Goal: Transaction & Acquisition: Book appointment/travel/reservation

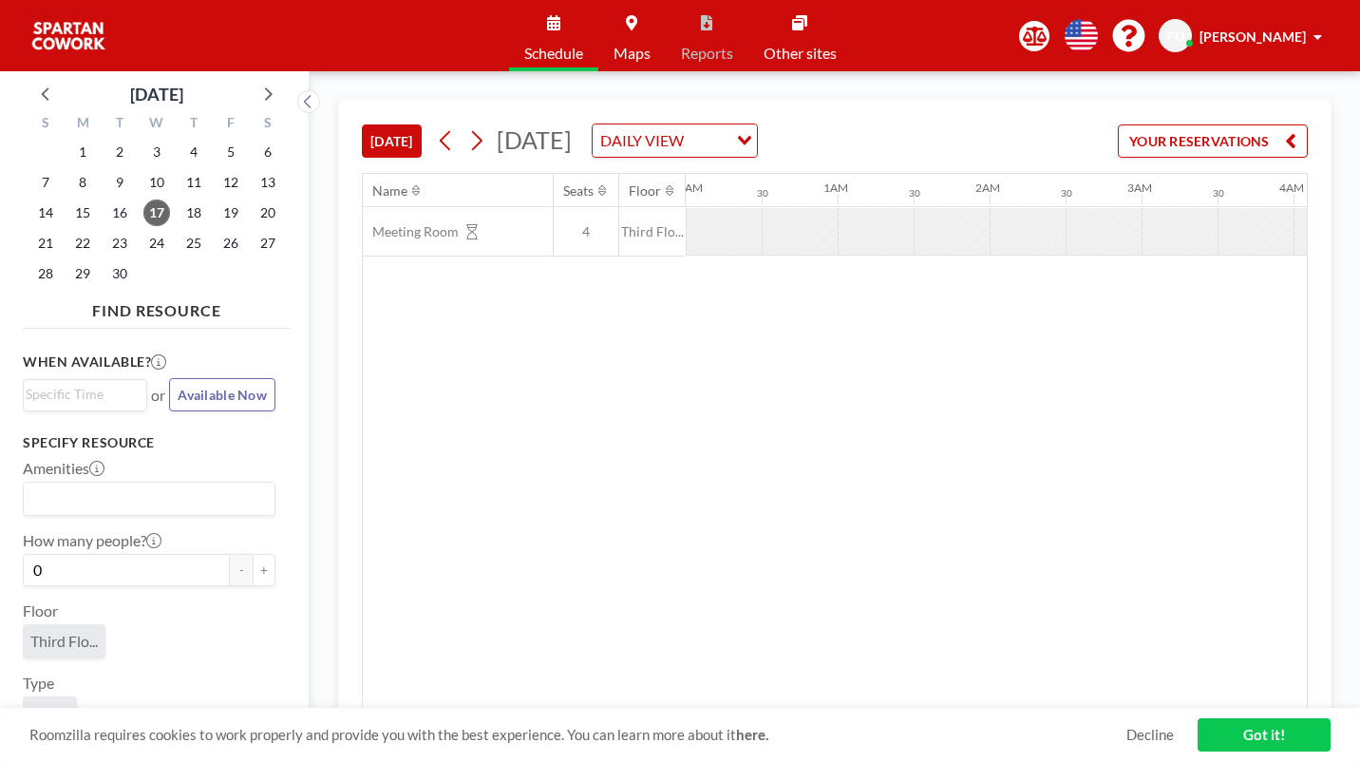
scroll to position [0, 1729]
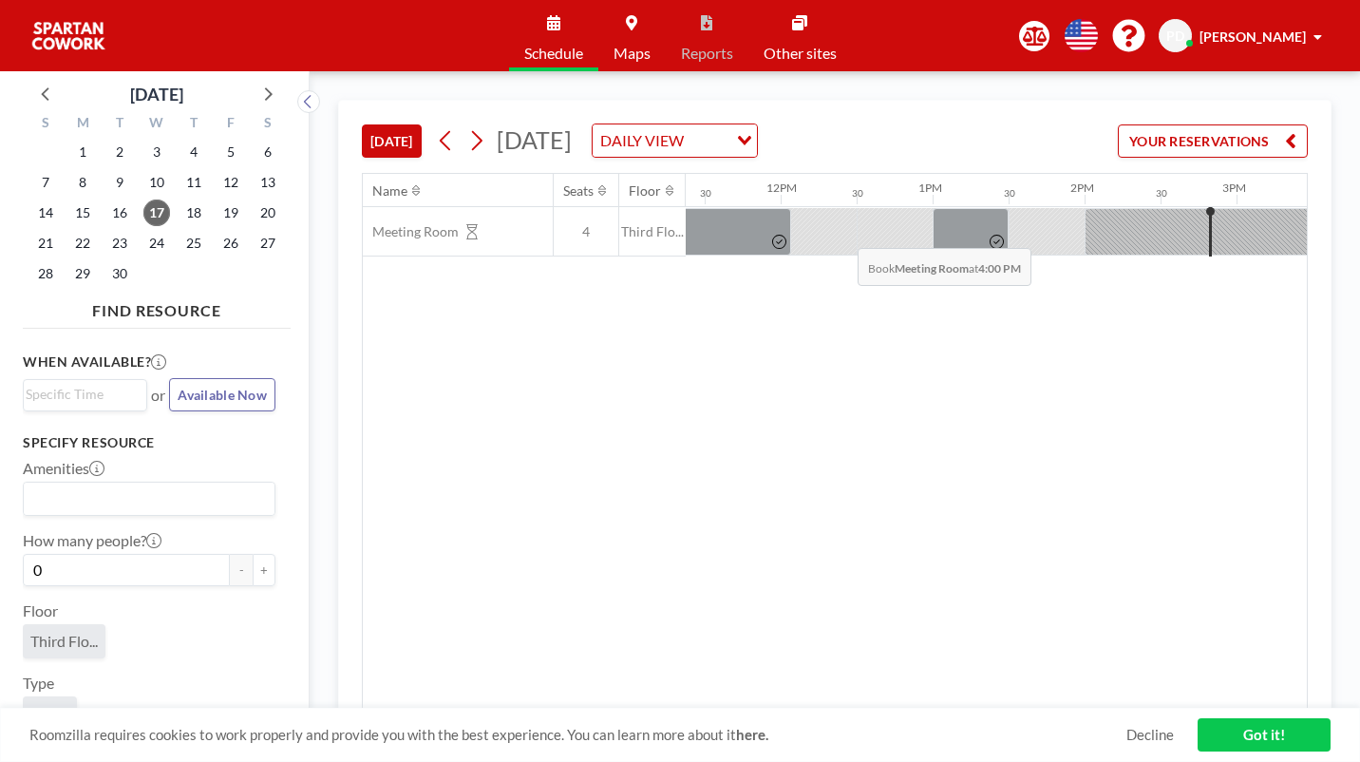
click at [894, 320] on div "Name Seats Floor 12AM 30 1AM 30 2AM 30 3AM 30 4AM 30 5AM 30 6AM 30 7AM 30 8AM 3…" at bounding box center [835, 441] width 944 height 535
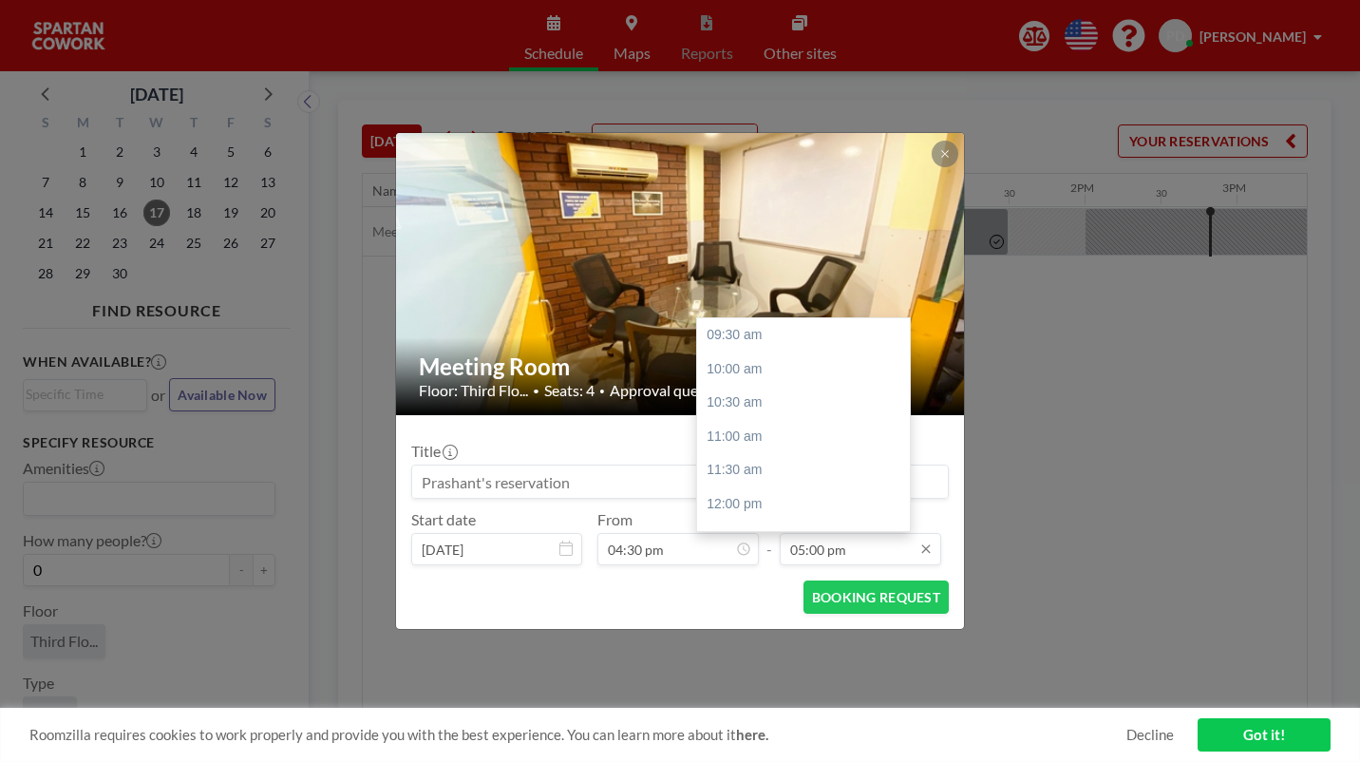
scroll to position [442, 0]
click at [723, 451] on div "06:00 pm" at bounding box center [803, 468] width 213 height 34
type input "06:00 pm"
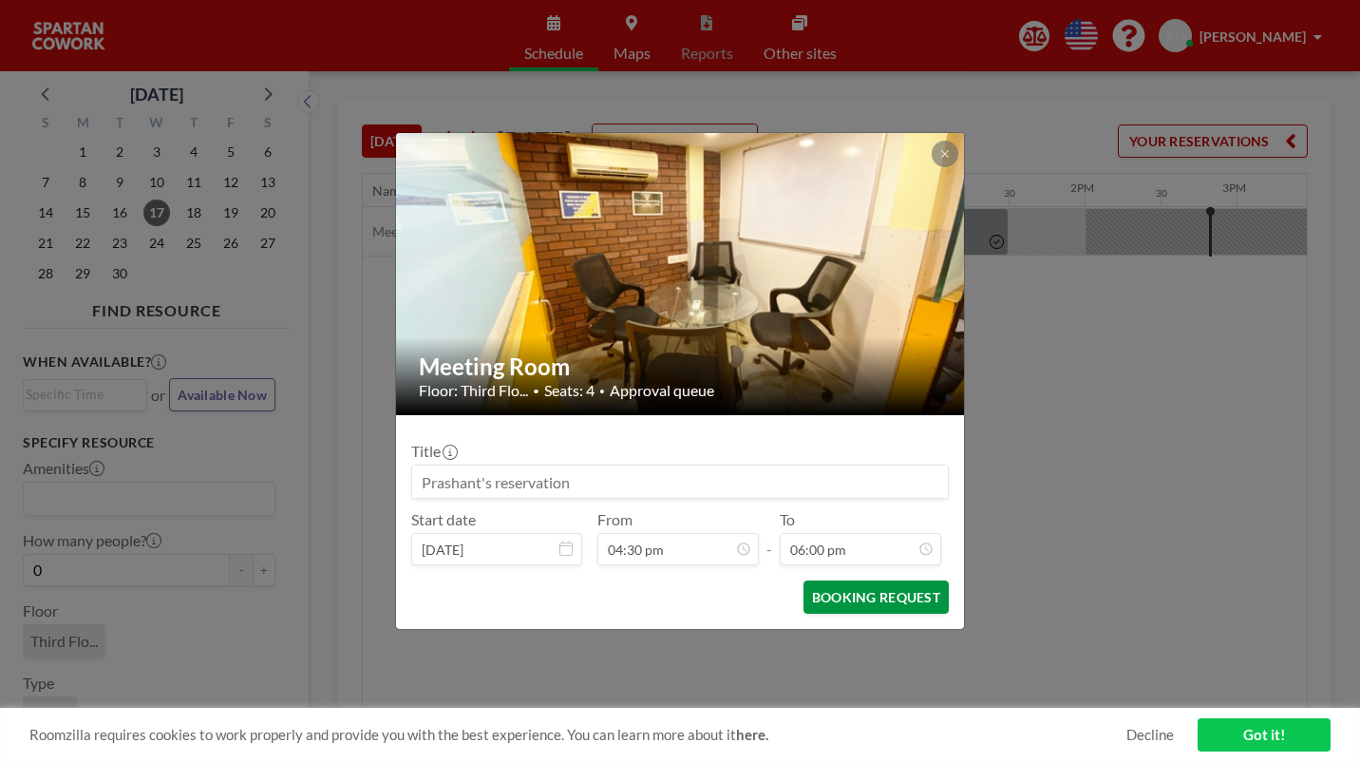
click at [827, 580] on button "BOOKING REQUEST" at bounding box center [876, 596] width 145 height 33
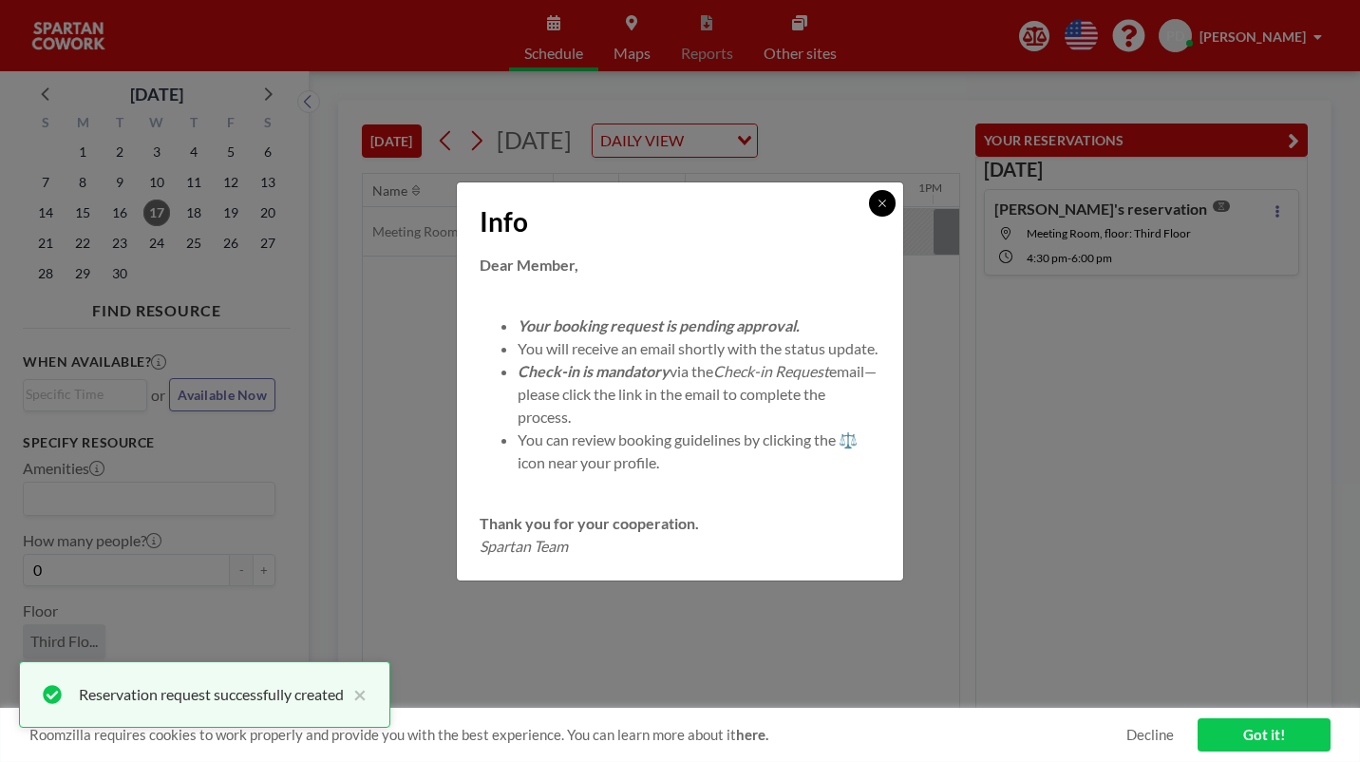
click at [877, 209] on icon at bounding box center [882, 203] width 11 height 11
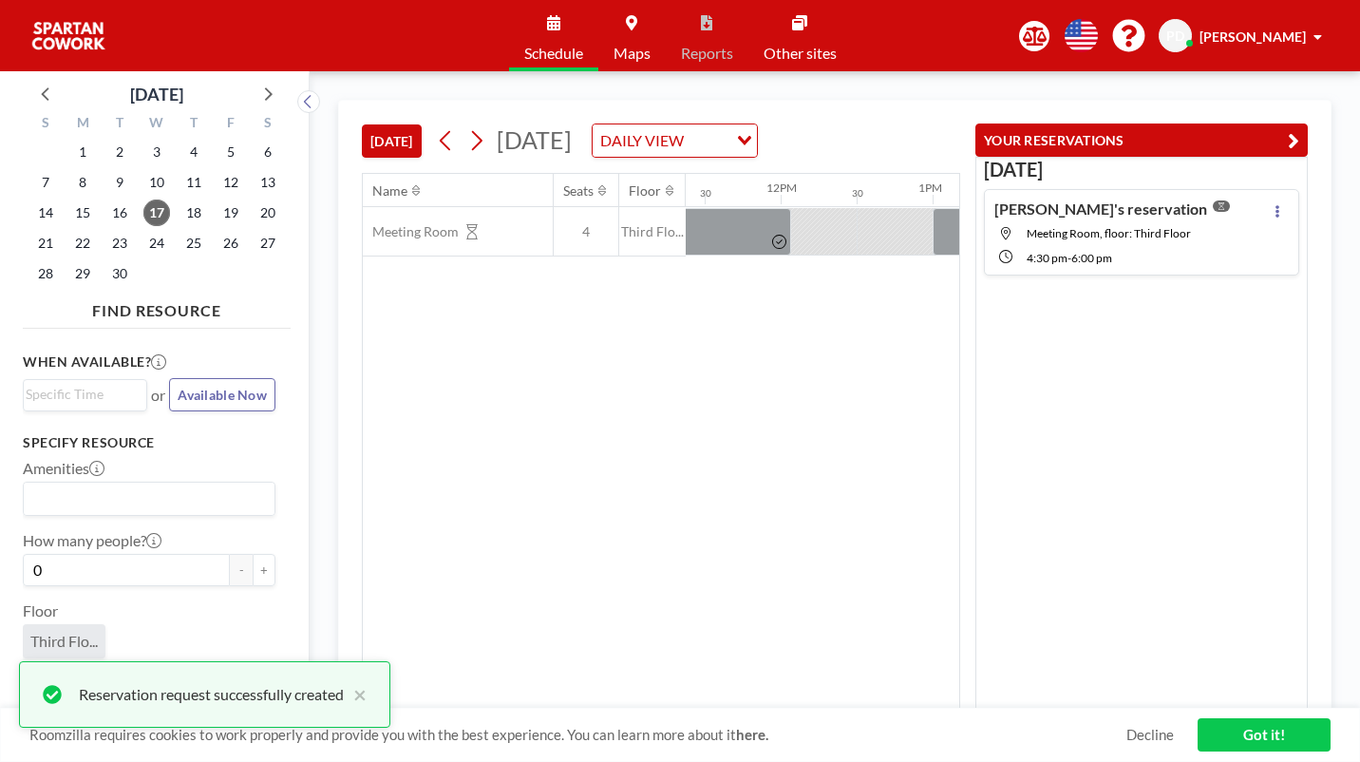
click at [959, 544] on div "Name Seats Floor 12AM 30 1AM 30 2AM 30 3AM 30 4AM 30 5AM 30 6AM 30 7AM 30 8AM 3…" at bounding box center [661, 441] width 597 height 535
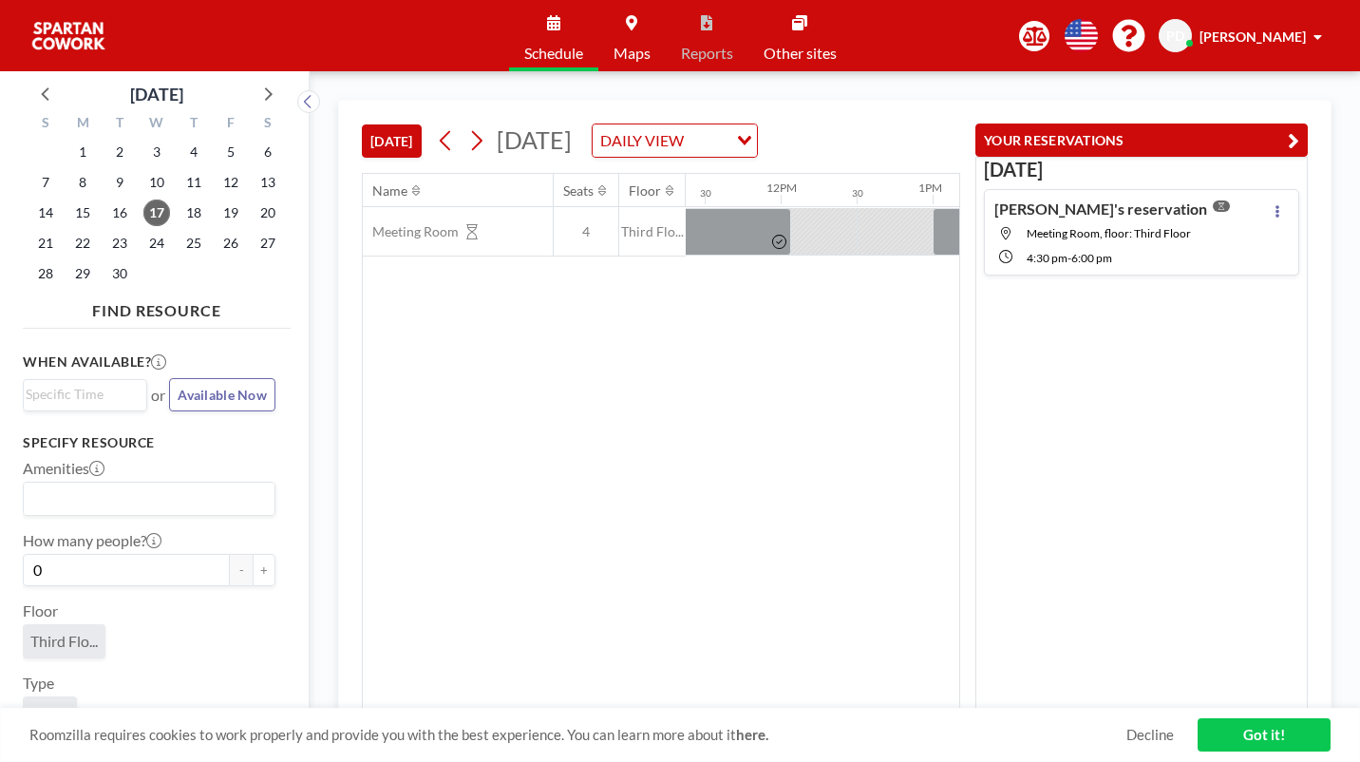
click at [1238, 746] on link "Got it!" at bounding box center [1264, 734] width 133 height 33
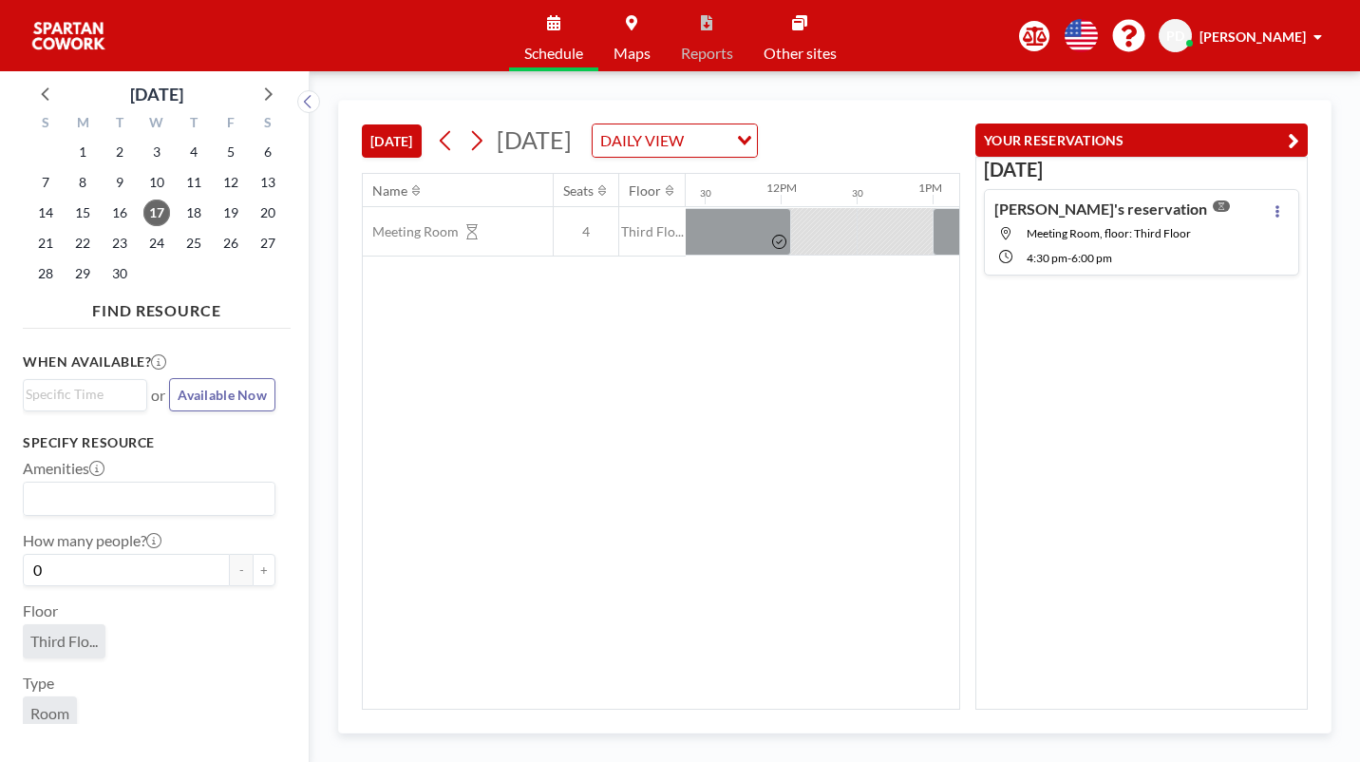
click at [773, 576] on div "Name Seats Floor 12AM 30 1AM 30 2AM 30 3AM 30 4AM 30 5AM 30 6AM 30 7AM 30 8AM 3…" at bounding box center [661, 441] width 597 height 535
click at [800, 356] on div "Name Seats Floor 12AM 30 1AM 30 2AM 30 3AM 30 4AM 30 5AM 30 6AM 30 7AM 30 8AM 3…" at bounding box center [661, 441] width 597 height 535
click at [863, 278] on div "Name Seats Floor 12AM 30 1AM 30 2AM 30 3AM 30 4AM 30 5AM 30 6AM 30 7AM 30 8AM 3…" at bounding box center [661, 441] width 597 height 535
click at [1289, 199] on button at bounding box center [1277, 210] width 23 height 23
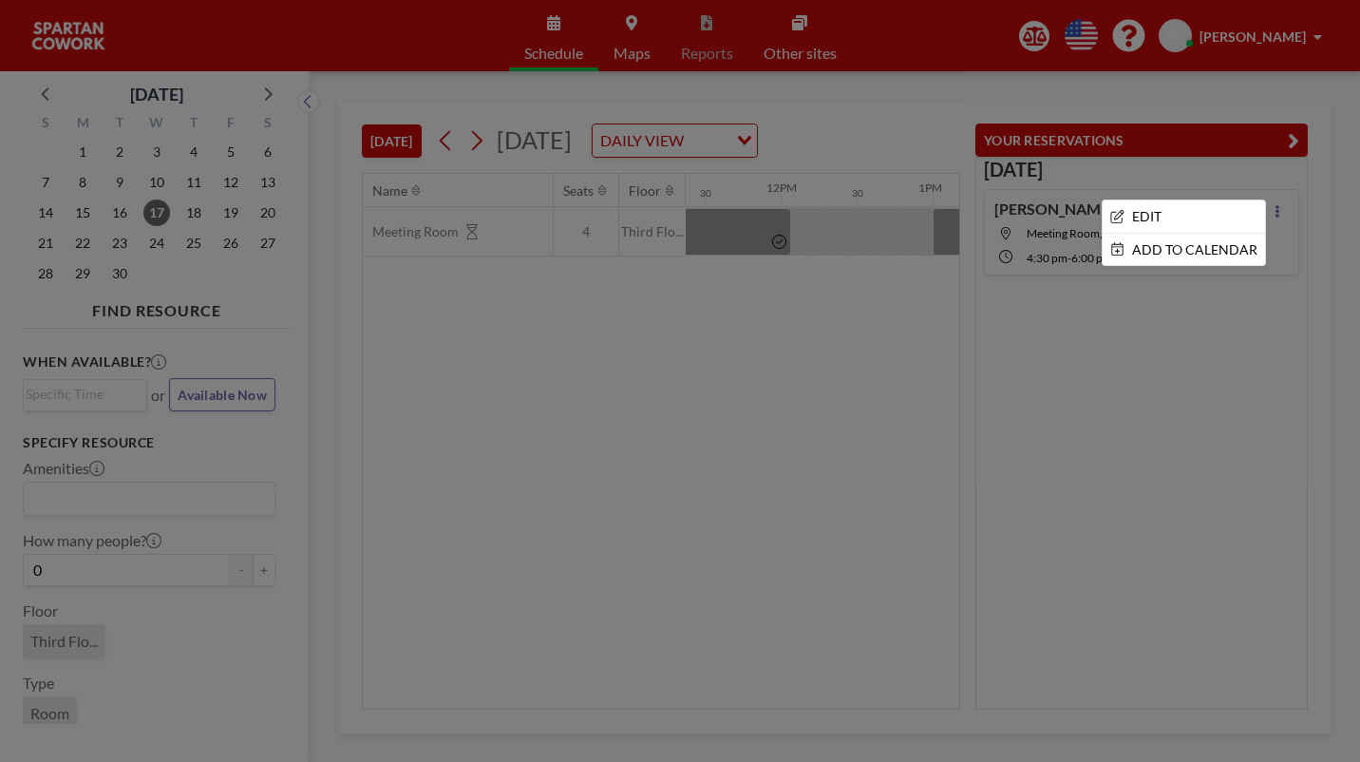
click at [905, 270] on div at bounding box center [680, 381] width 1360 height 762
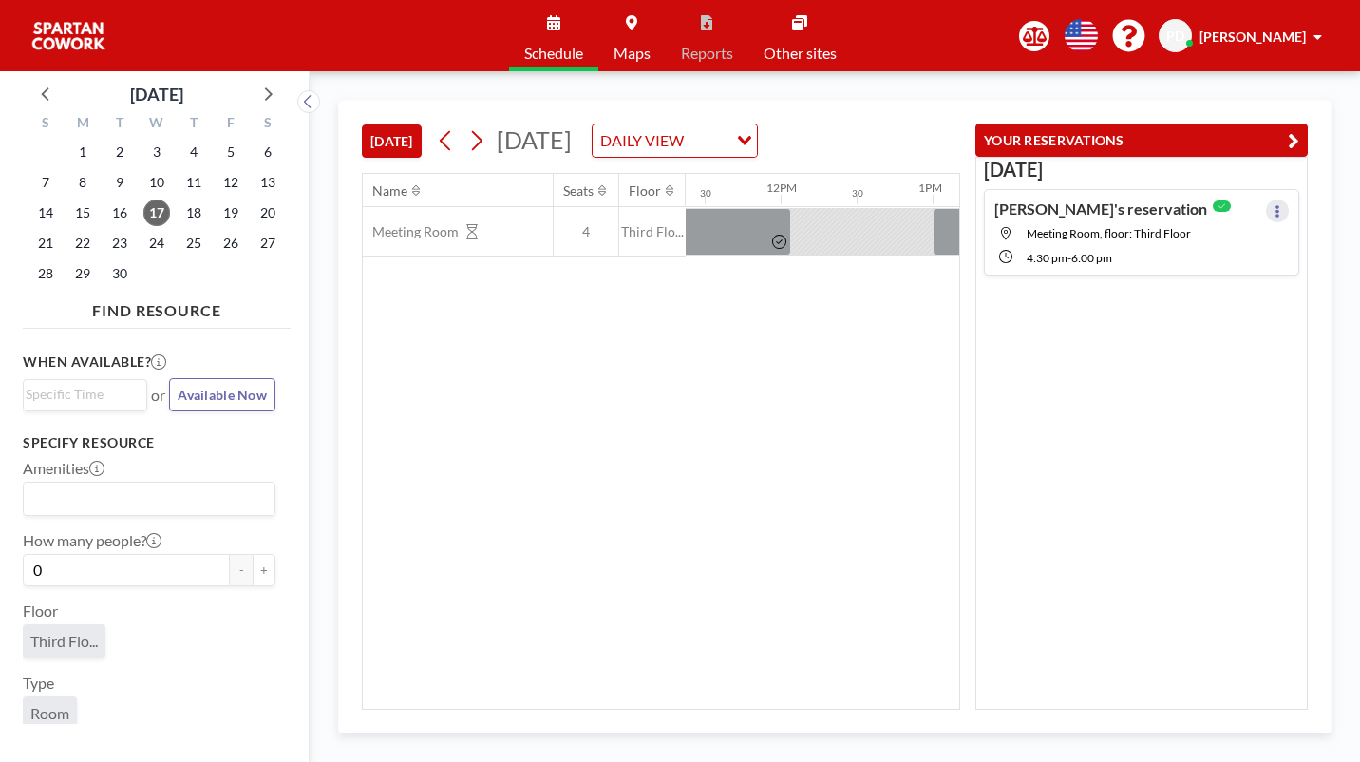
click at [1288, 199] on button at bounding box center [1277, 210] width 23 height 23
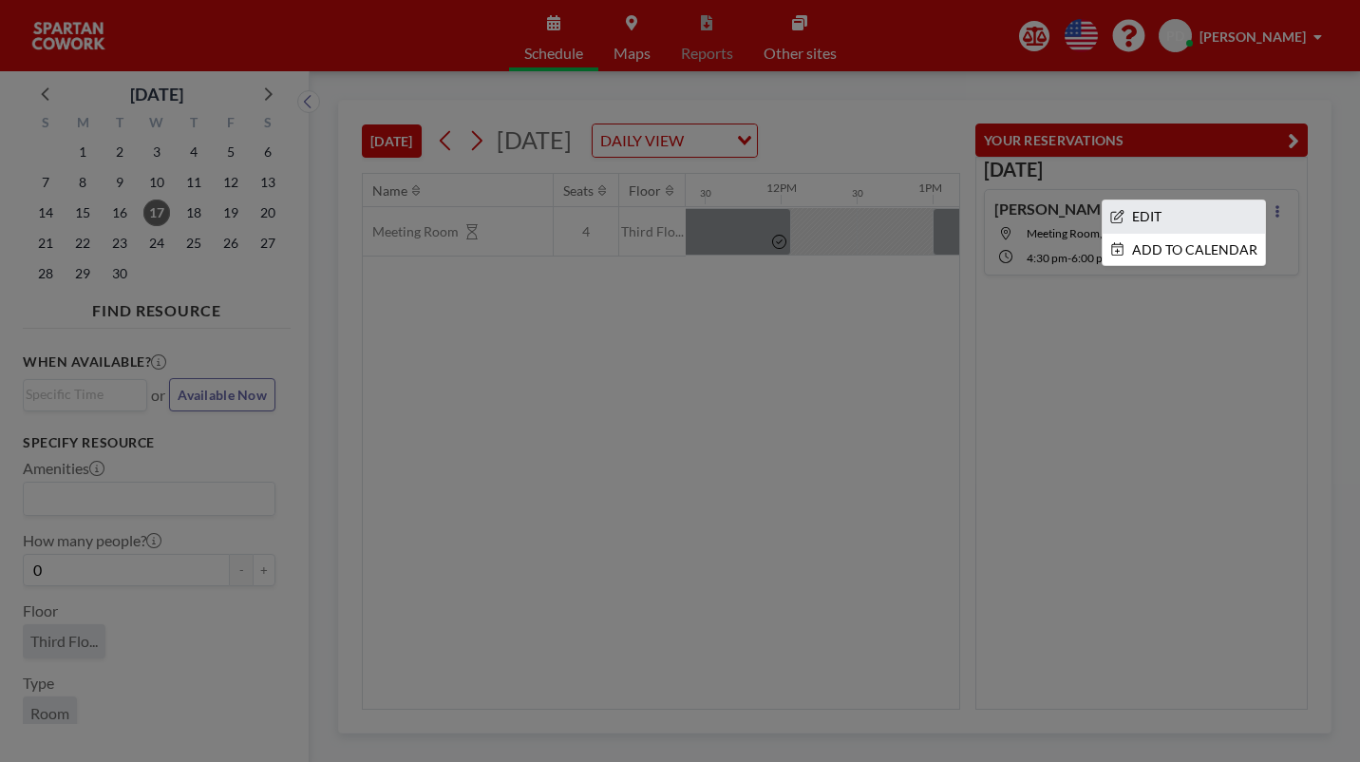
click at [1219, 200] on li "EDIT" at bounding box center [1184, 216] width 162 height 32
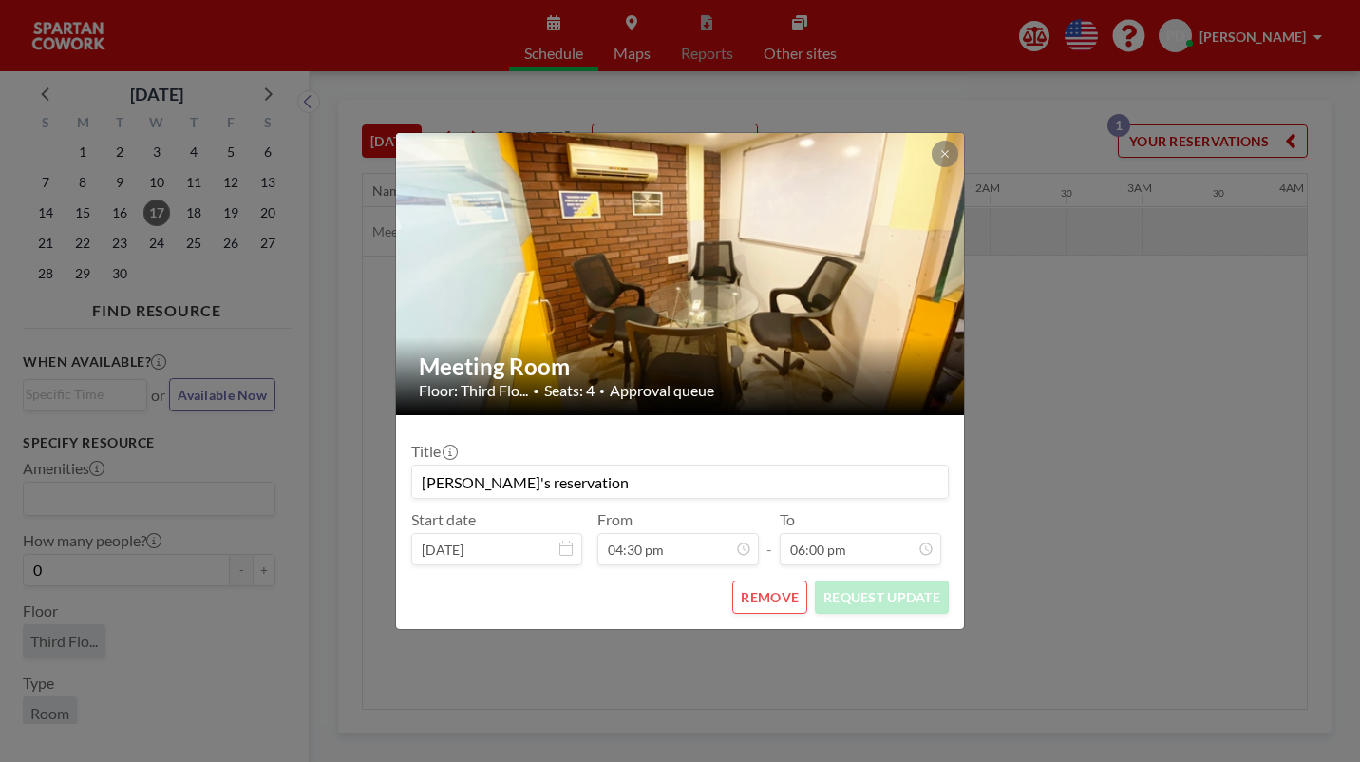
scroll to position [0, 1976]
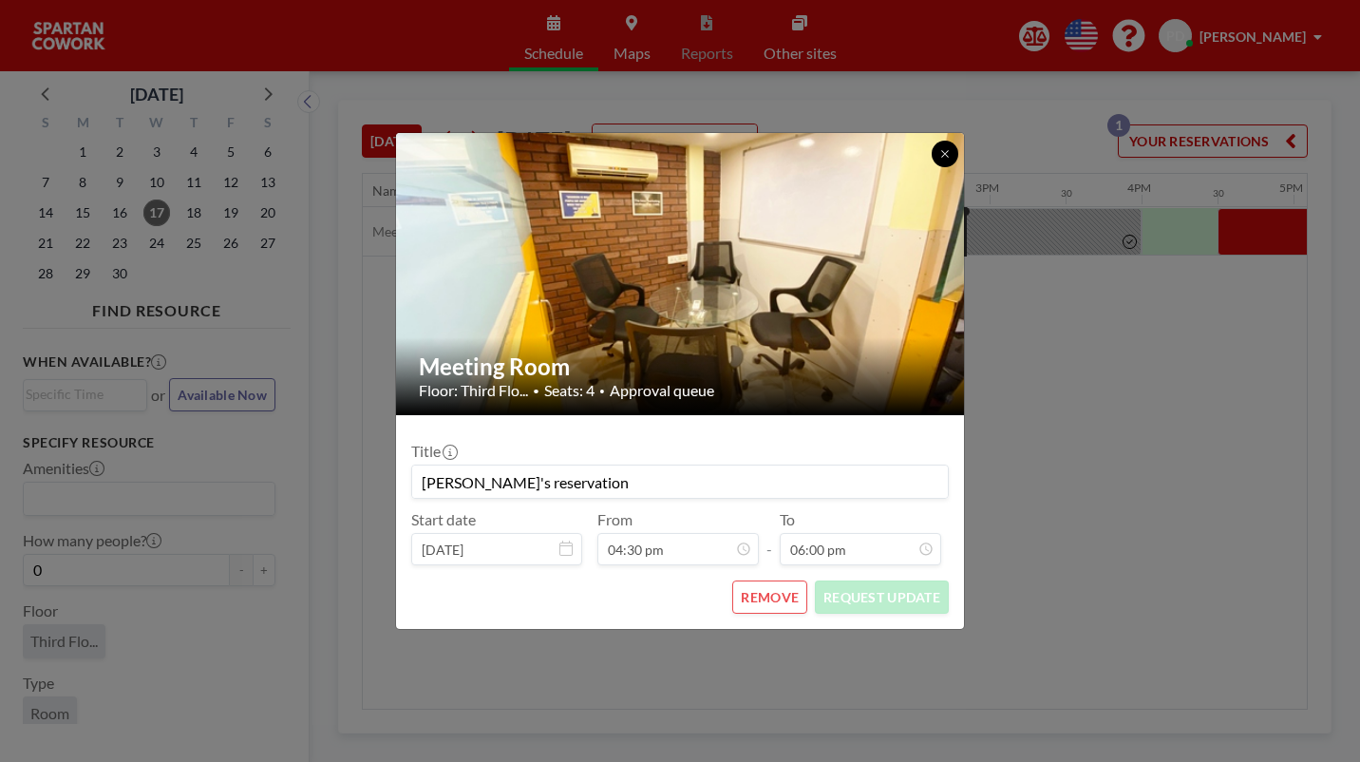
click at [939, 160] on icon at bounding box center [944, 153] width 11 height 11
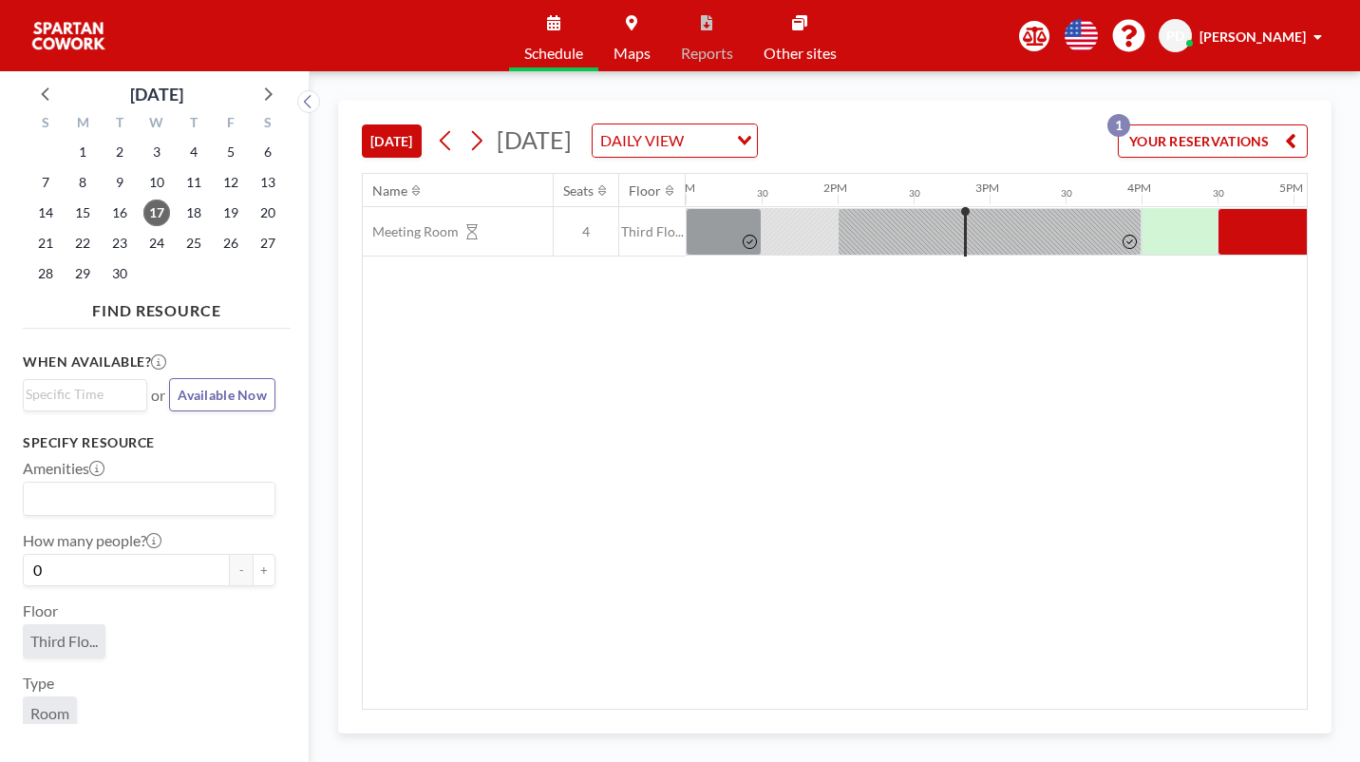
click at [873, 269] on div "Name Seats Floor 12AM 30 1AM 30 2AM 30 3AM 30 4AM 30 5AM 30 6AM 30 7AM 30 8AM 3…" at bounding box center [835, 441] width 944 height 535
